Goal: Task Accomplishment & Management: Manage account settings

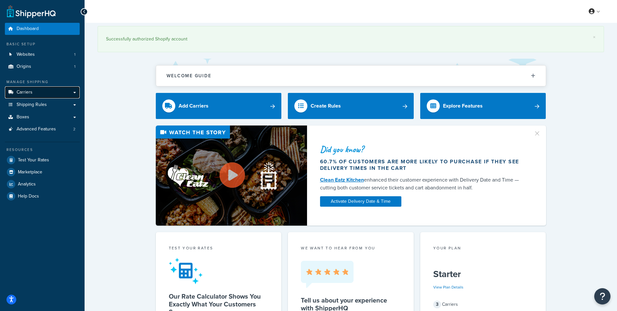
click at [36, 95] on link "Carriers" at bounding box center [42, 92] width 75 height 12
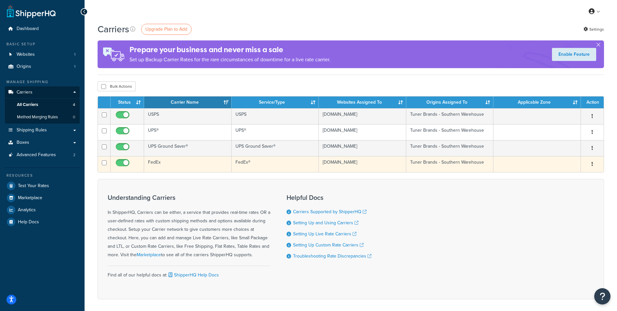
click at [154, 163] on td "FedEx" at bounding box center [188, 164] width 88 height 16
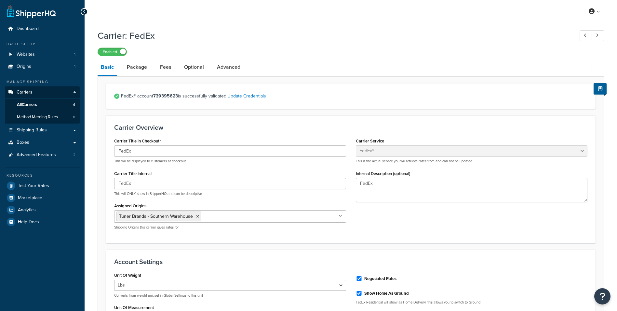
select select "fedEx"
select select "REGULAR_PICKUP"
select select "YOUR_PACKAGING"
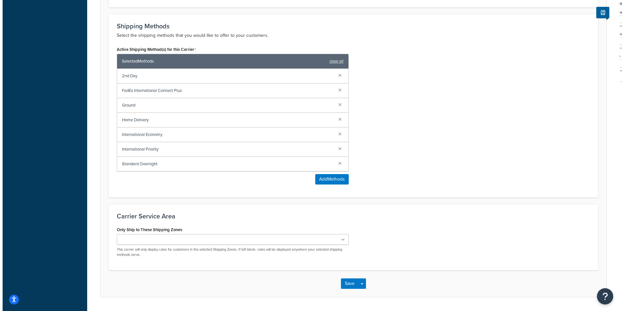
scroll to position [391, 0]
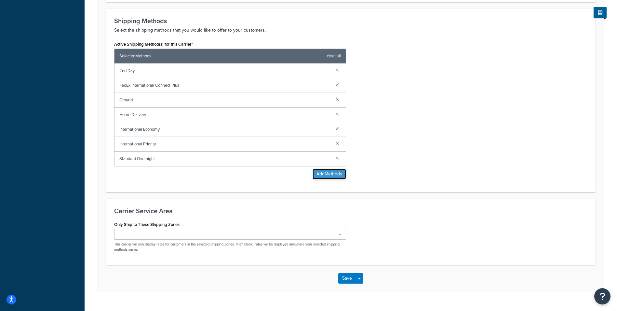
click at [334, 173] on button "Add Methods" at bounding box center [330, 174] width 34 height 10
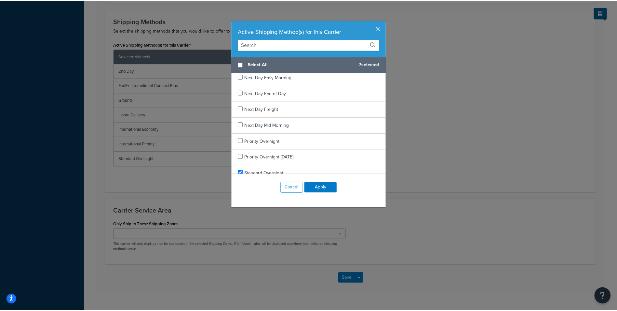
scroll to position [568, 0]
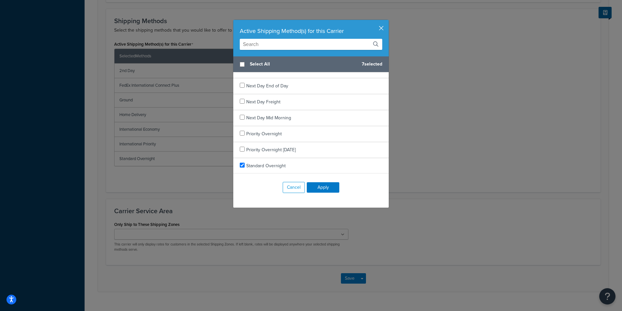
click at [387, 21] on button "button" at bounding box center [388, 21] width 2 height 2
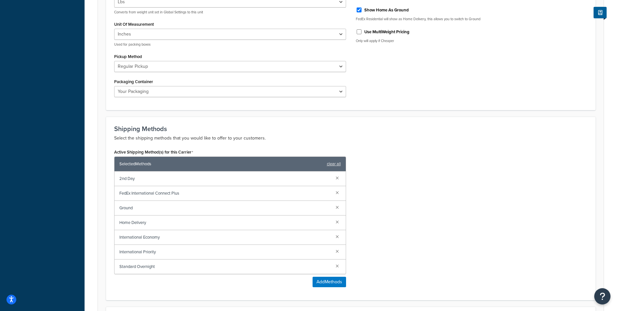
scroll to position [195, 0]
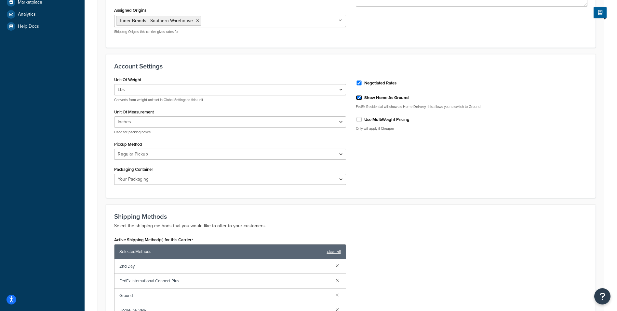
click at [360, 98] on input "Show Home As Ground" at bounding box center [359, 97] width 7 height 5
checkbox input "false"
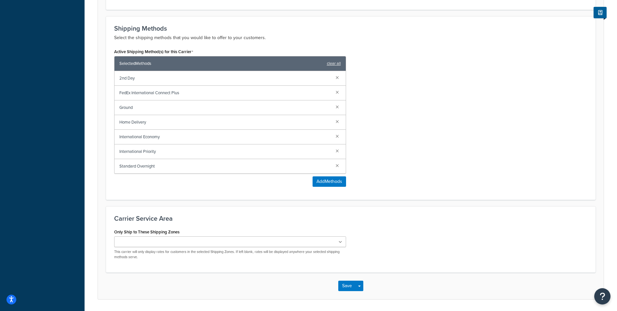
scroll to position [404, 0]
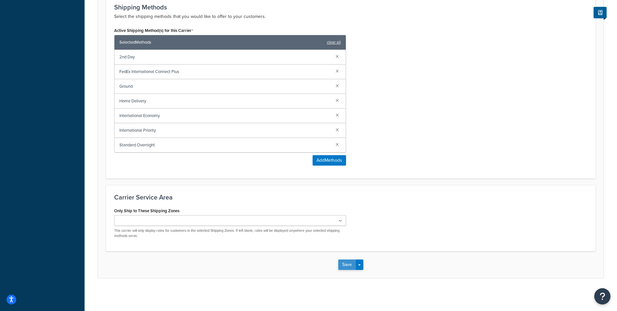
click at [347, 265] on button "Save" at bounding box center [348, 264] width 18 height 10
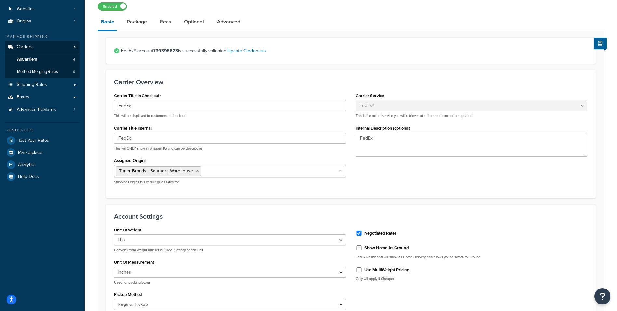
scroll to position [130, 0]
